Goal: Task Accomplishment & Management: Complete application form

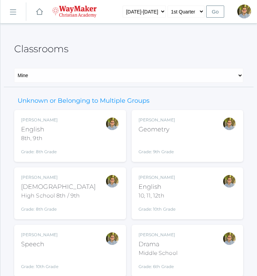
click at [71, 144] on div "Kylen Braileanu English 8th, 9th Grade: 8th Grade 08ENGLISH" at bounding box center [70, 136] width 98 height 38
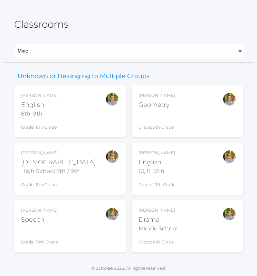
click at [180, 167] on div "Kylen Braileanu English 10, 11, 12th Grade: 10th Grade HSENGLISH" at bounding box center [188, 169] width 98 height 38
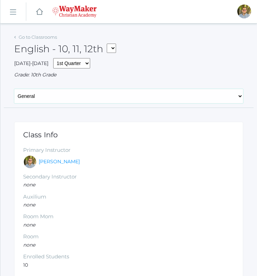
click at [80, 99] on select "General Attendance Attd Summary Gradebook Lesson Plans Students Contacts Schedu…" at bounding box center [128, 96] width 229 height 15
select select "/classrooms/2527/lesson_plans?term=1"
click at [14, 89] on select "General Attendance Attd Summary Gradebook Lesson Plans Students Contacts Schedu…" at bounding box center [128, 96] width 229 height 15
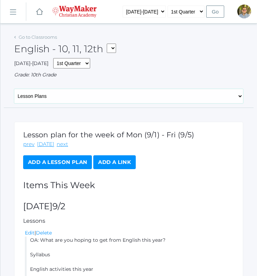
click at [153, 95] on select "General Attendance Attd Summary Gradebook Lesson Plans Students Contacts Schedu…" at bounding box center [128, 96] width 229 height 15
click at [85, 73] on div "Grade: 10th Grade" at bounding box center [128, 74] width 229 height 7
click at [31, 38] on link "Go to Classrooms" at bounding box center [38, 37] width 38 height 6
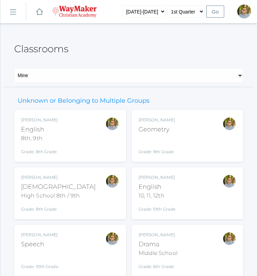
click at [80, 178] on div "Kylen Braileanu Bible High School 8th / 9th Grade: 8th Grade HSBIBLE" at bounding box center [70, 193] width 98 height 38
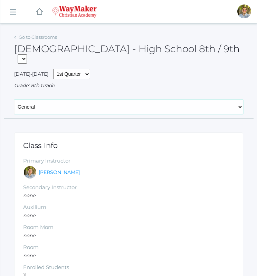
click at [208, 100] on select "General Attendance Attd Summary Gradebook Lesson Plans Students Contacts Schedu…" at bounding box center [128, 107] width 229 height 15
click at [79, 100] on select "General Attendance Attd Summary Gradebook Lesson Plans Students Contacts Schedu…" at bounding box center [128, 107] width 229 height 15
select select "/classrooms/2530/lesson_plans?term=1"
click at [14, 100] on select "General Attendance Attd Summary Gradebook Lesson Plans Students Contacts Schedu…" at bounding box center [128, 107] width 229 height 15
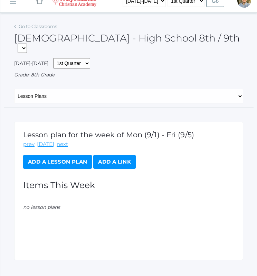
scroll to position [17, 0]
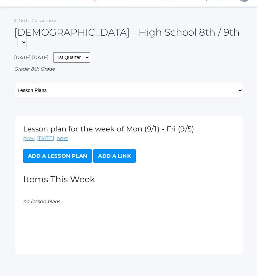
click at [70, 149] on link "Add a Lesson Plan" at bounding box center [57, 156] width 69 height 14
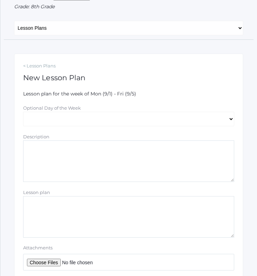
scroll to position [122, 0]
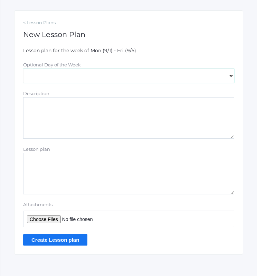
click at [106, 68] on select "[DATE] [DATE] [DATE] [DATE] [DATE]" at bounding box center [128, 75] width 211 height 15
select select "2025-09-02"
click at [23, 68] on select "Monday Tuesday Wednesday Thursday Friday" at bounding box center [128, 75] width 211 height 15
click at [85, 153] on textarea "Lesson plan" at bounding box center [128, 174] width 211 height 42
click at [87, 153] on textarea "Lesson plan" at bounding box center [128, 174] width 211 height 42
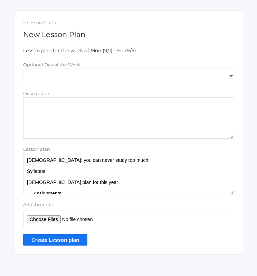
scroll to position [25, 0]
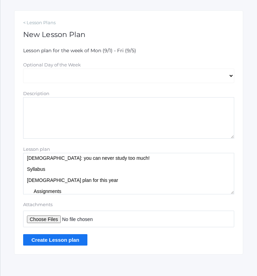
click at [54, 180] on textarea "OA: What are you hoping to get from Bible class this year? Teacher intro Bible:…" at bounding box center [128, 174] width 211 height 42
drag, startPoint x: 52, startPoint y: 180, endPoint x: 48, endPoint y: 179, distance: 3.9
click at [48, 179] on textarea "OA: What are you hoping to get from Bible class this year? Teacher intro Bible:…" at bounding box center [128, 174] width 211 height 42
click at [77, 180] on textarea "OA: What are you hoping to get from Bible class this year? Teacher intro Bible:…" at bounding box center [128, 174] width 211 height 42
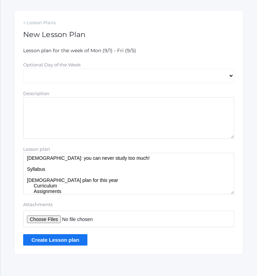
scroll to position [28, 0]
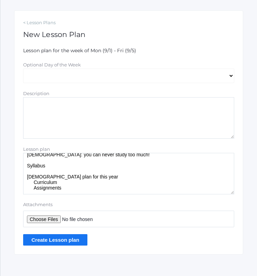
click at [107, 178] on textarea "OA: What are you hoping to get from Bible class this year? Teacher intro Bible:…" at bounding box center [128, 174] width 211 height 42
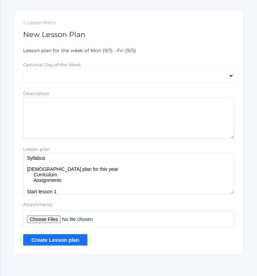
type textarea "OA: What are you hoping to get from [DEMOGRAPHIC_DATA] class this year? Teacher…"
click at [76, 234] on input "Create Lesson plan" at bounding box center [55, 239] width 64 height 11
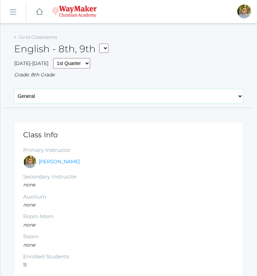
click at [90, 97] on select "General Attendance Attd Summary Gradebook Lesson Plans Students Contacts Schedu…" at bounding box center [128, 96] width 229 height 15
select select "/classrooms/2528/lesson_plans?term=1"
click at [14, 89] on select "General Attendance Attd Summary Gradebook Lesson Plans Students Contacts Schedu…" at bounding box center [128, 96] width 229 height 15
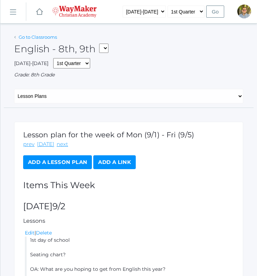
click at [28, 40] on link "Go to Classrooms" at bounding box center [38, 37] width 38 height 6
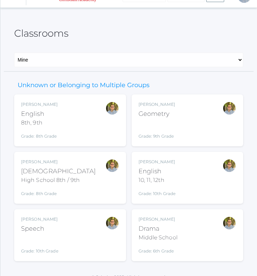
scroll to position [25, 0]
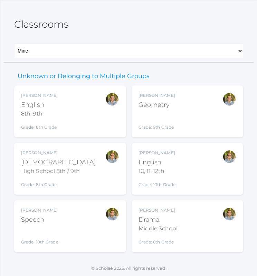
click at [164, 225] on div "Middle School" at bounding box center [158, 229] width 39 height 8
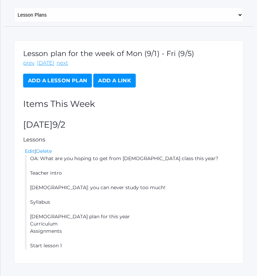
scroll to position [117, 0]
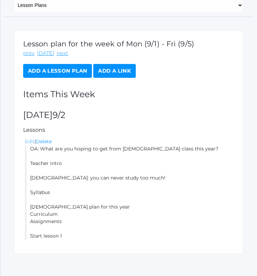
click at [30, 138] on link "Edit" at bounding box center [30, 141] width 10 height 6
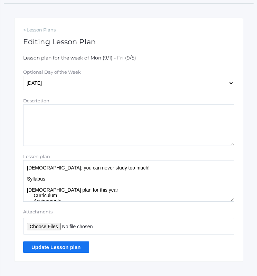
scroll to position [35, 0]
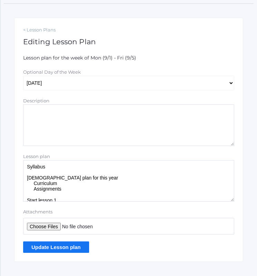
click at [75, 184] on textarea "OA: What are you hoping to get from Bible class this year? Teacher intro Bible:…" at bounding box center [128, 181] width 211 height 42
type textarea "OA: What are you hoping to get from Bible class this year? Teacher intro Bible:…"
click at [64, 243] on input "Update Lesson plan" at bounding box center [56, 246] width 66 height 11
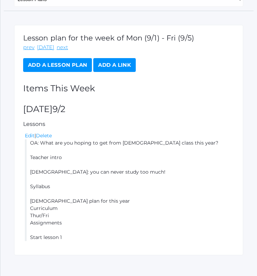
scroll to position [125, 0]
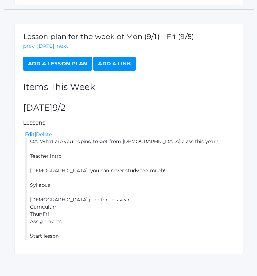
click at [65, 57] on link "Add a Lesson Plan" at bounding box center [57, 64] width 69 height 14
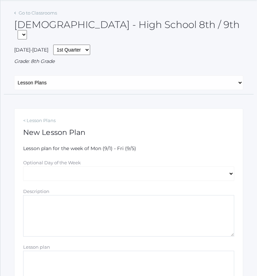
scroll to position [122, 0]
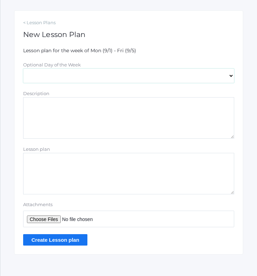
click at [85, 68] on select "[DATE] [DATE] [DATE] [DATE] [DATE]" at bounding box center [128, 75] width 211 height 15
select select "[DATE]"
click at [23, 68] on select "[DATE] [DATE] [DATE] [DATE] [DATE]" at bounding box center [128, 75] width 211 height 15
click at [82, 153] on textarea "Lesson plan" at bounding box center [128, 174] width 211 height 42
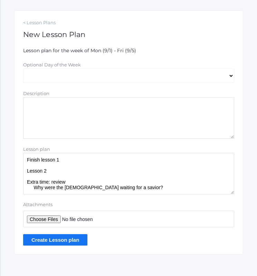
scroll to position [12, 0]
click at [52, 177] on textarea "OA: What was an important event from [DATE] reading? Why was it important? Fini…" at bounding box center [128, 174] width 211 height 42
click at [134, 179] on textarea "OA: What was an important event from yesterday's reading? Why was it important?…" at bounding box center [128, 174] width 211 height 42
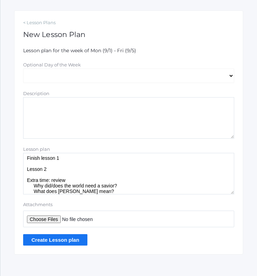
scroll to position [19, 0]
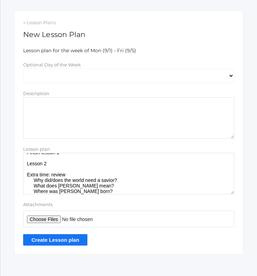
type textarea "OA: What was an important event from yesterday's reading? Why was it important?…"
click at [66, 234] on input "Create Lesson plan" at bounding box center [55, 239] width 64 height 11
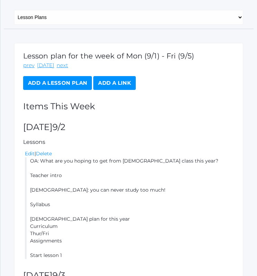
scroll to position [140, 0]
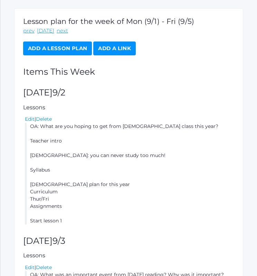
click at [69, 42] on link "Add a Lesson Plan" at bounding box center [57, 49] width 69 height 14
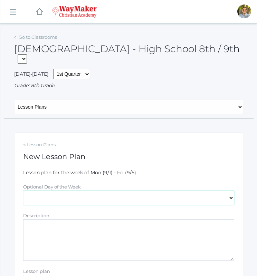
click at [74, 191] on select "[DATE] [DATE] [DATE] [DATE] [DATE]" at bounding box center [128, 198] width 211 height 15
select select "[DATE]"
click at [23, 191] on select "[DATE] [DATE] [DATE] [DATE] [DATE]" at bounding box center [128, 198] width 211 height 15
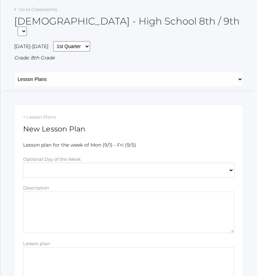
scroll to position [69, 0]
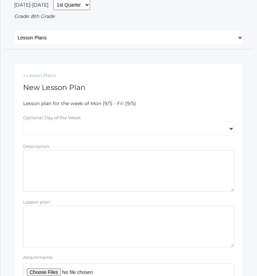
click at [80, 225] on textarea "Lesson plan" at bounding box center [128, 227] width 211 height 42
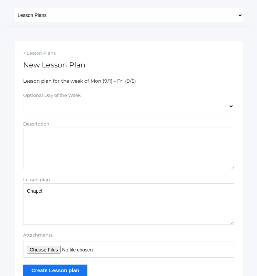
scroll to position [104, 0]
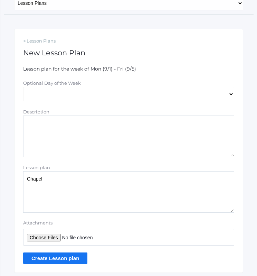
type textarea "Chapel"
click at [68, 253] on input "Create Lesson plan" at bounding box center [55, 258] width 64 height 11
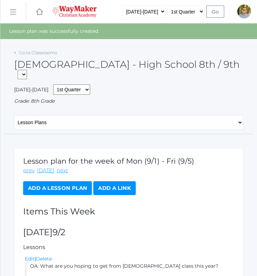
click at [87, 115] on select "General Attendance Attd Summary Gradebook Lesson Plans Students Contacts Schedu…" at bounding box center [128, 122] width 229 height 15
click at [96, 98] on div "Go to Classrooms Bible - High School 8th / 9th THEATER - Drama Middle School HS…" at bounding box center [128, 91] width 229 height 86
click at [65, 181] on link "Add a Lesson Plan" at bounding box center [57, 188] width 69 height 14
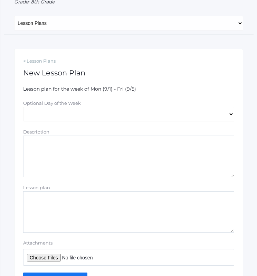
scroll to position [122, 0]
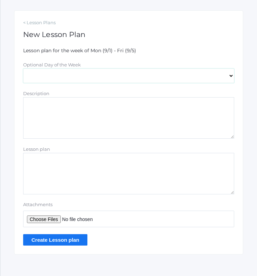
click at [77, 68] on select "Monday Tuesday Wednesday Thursday Friday" at bounding box center [128, 75] width 211 height 15
select select "2025-09-05"
click at [23, 68] on select "Monday Tuesday Wednesday Thursday Friday" at bounding box center [128, 75] width 211 height 15
click at [72, 153] on textarea "Lesson plan" at bounding box center [128, 174] width 211 height 42
type textarea "Broom exercise Discussion questions/verses"
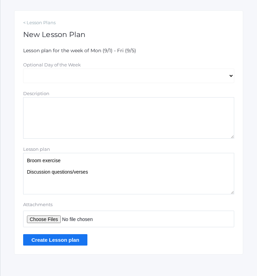
click at [68, 234] on input "Create Lesson plan" at bounding box center [55, 239] width 64 height 11
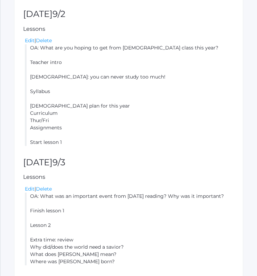
scroll to position [138, 0]
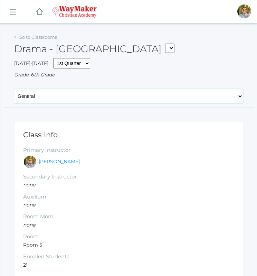
click at [109, 104] on div "General Attendance Attd Summary Gradebook Lesson Plans Students Contacts Schedu…" at bounding box center [129, 98] width 250 height 19
select select "/classrooms/2547/lesson_plans?term=1"
click at [14, 89] on select "General Attendance Attd Summary Gradebook Lesson Plans Students Contacts Schedu…" at bounding box center [128, 96] width 229 height 15
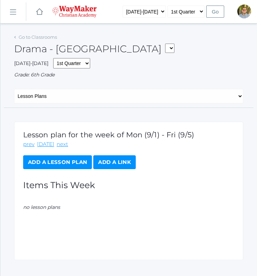
click at [51, 162] on link "Add a Lesson Plan" at bounding box center [57, 162] width 69 height 14
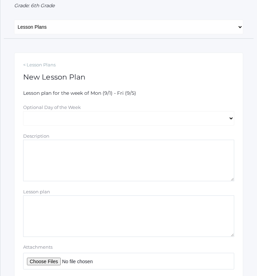
scroll to position [104, 0]
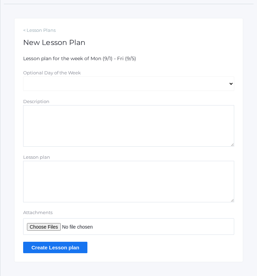
click at [169, 168] on textarea "Lesson plan" at bounding box center [128, 182] width 211 height 42
type textarea "Scale of 1-5: how confident are you reading aloud? JUST FOR ME"
drag, startPoint x: 68, startPoint y: 249, endPoint x: 85, endPoint y: 248, distance: 17.0
click at [69, 249] on input "Create Lesson plan" at bounding box center [55, 247] width 64 height 11
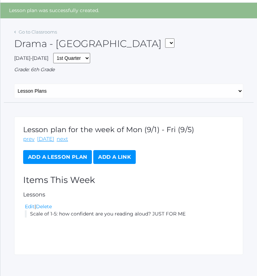
scroll to position [32, 0]
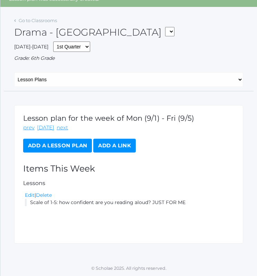
click at [71, 145] on link "Add a Lesson Plan" at bounding box center [57, 146] width 69 height 14
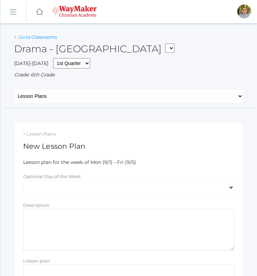
click at [30, 37] on link "Go to Classrooms" at bounding box center [38, 37] width 38 height 6
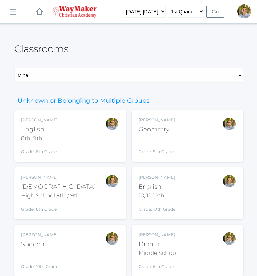
scroll to position [25, 0]
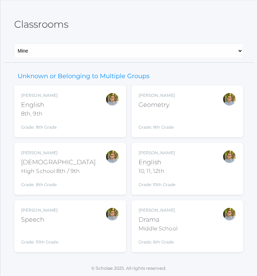
click at [159, 218] on div "Drama" at bounding box center [158, 219] width 39 height 9
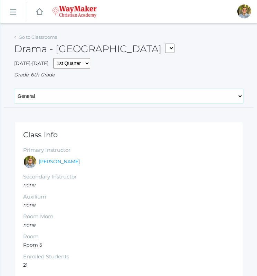
click at [97, 96] on select "General Attendance Attd Summary Gradebook Lesson Plans Students Contacts Schedu…" at bounding box center [128, 96] width 229 height 15
select select "/classrooms/2547/lesson_plans?term=1"
click at [14, 89] on select "General Attendance Attd Summary Gradebook Lesson Plans Students Contacts Schedu…" at bounding box center [128, 96] width 229 height 15
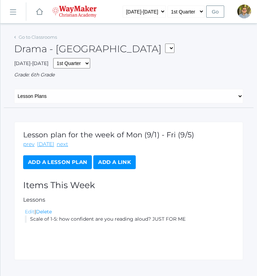
click at [32, 212] on link "Edit" at bounding box center [30, 212] width 10 height 6
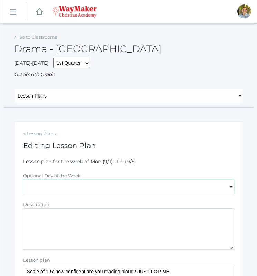
click at [100, 189] on select "[DATE] [DATE] [DATE] [DATE] [DATE]" at bounding box center [128, 187] width 211 height 15
select select "[DATE]"
click at [23, 180] on select "[DATE] [DATE] [DATE] [DATE] [DATE]" at bounding box center [128, 187] width 211 height 15
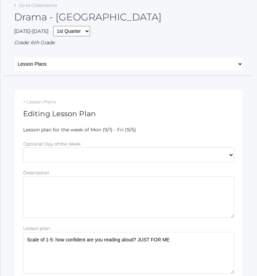
scroll to position [104, 0]
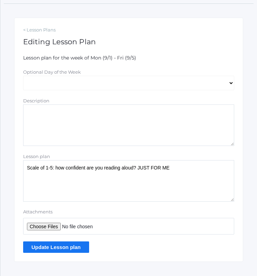
click at [29, 167] on textarea "Scale of 1-5: how confident are you reading aloud? JUST FOR ME" at bounding box center [128, 181] width 211 height 42
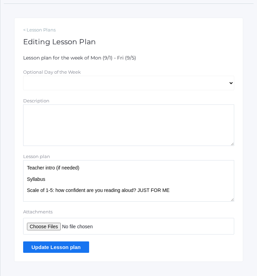
click at [191, 198] on textarea "Scale of 1-5: how confident are you reading aloud? JUST FOR ME" at bounding box center [128, 181] width 211 height 42
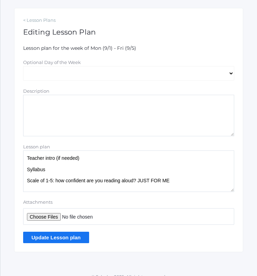
scroll to position [122, 0]
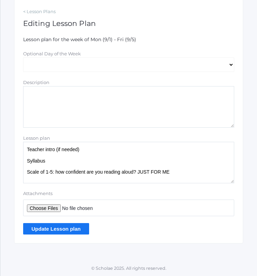
click at [203, 180] on textarea "Scale of 1-5: how confident are you reading aloud? JUST FOR ME" at bounding box center [128, 163] width 211 height 42
click at [222, 181] on textarea "Scale of 1-5: how confident are you reading aloud? JUST FOR ME" at bounding box center [128, 163] width 211 height 42
click at [67, 163] on textarea "Scale of 1-5: how confident are you reading aloud? JUST FOR ME" at bounding box center [128, 163] width 211 height 42
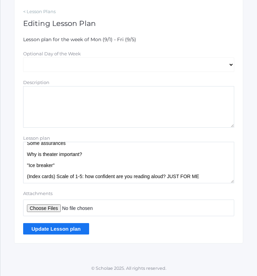
scroll to position [36, 0]
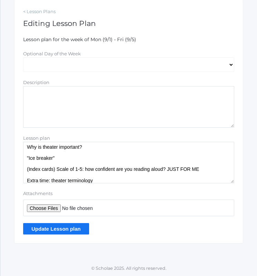
type textarea "Teacher intro (if needed) Syllabus Some assurances Why is theater important? "I…"
click at [71, 226] on input "Update Lesson plan" at bounding box center [56, 228] width 66 height 11
